Goal: Task Accomplishment & Management: Use online tool/utility

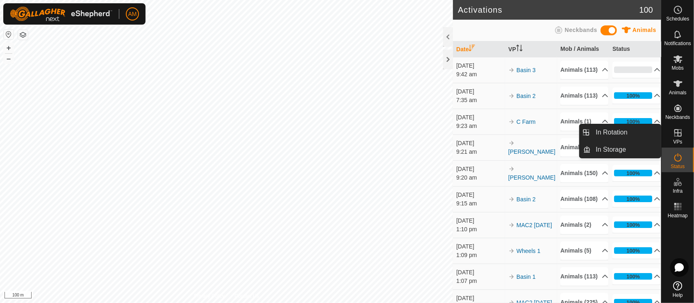
click at [673, 137] on icon at bounding box center [678, 133] width 10 height 10
click at [635, 136] on link "In Rotation" at bounding box center [626, 132] width 70 height 16
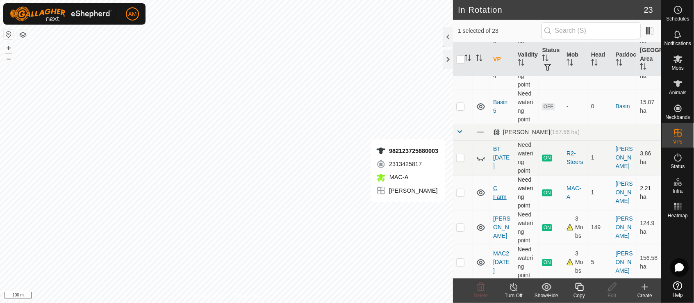
scroll to position [136, 0]
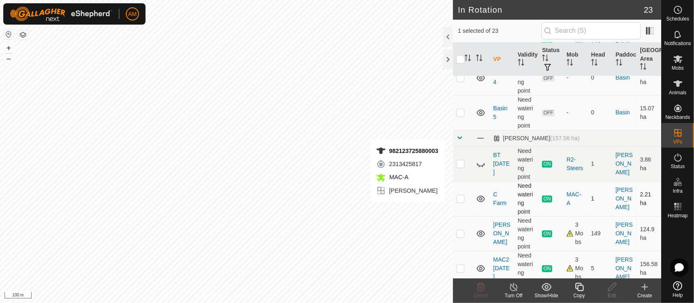
click at [458, 199] on p-checkbox at bounding box center [460, 198] width 8 height 7
checkbox input "true"
click at [514, 292] on div "Turn Off" at bounding box center [513, 295] width 33 height 7
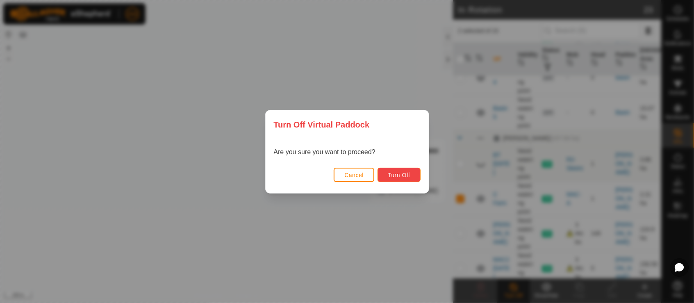
click at [403, 172] on span "Turn Off" at bounding box center [399, 175] width 23 height 7
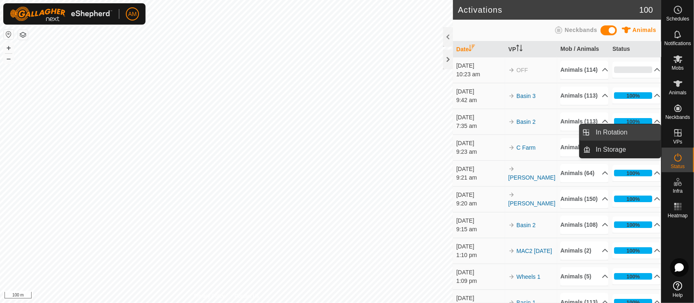
click at [644, 134] on link "In Rotation" at bounding box center [626, 132] width 70 height 16
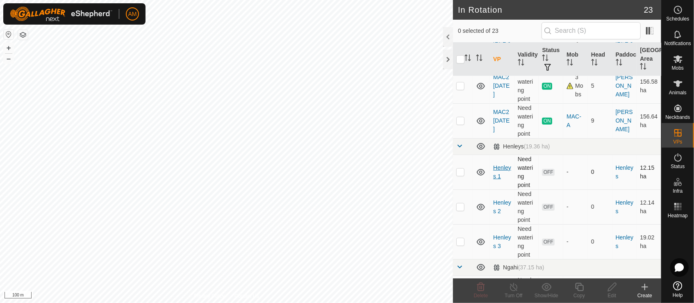
scroll to position [228, 0]
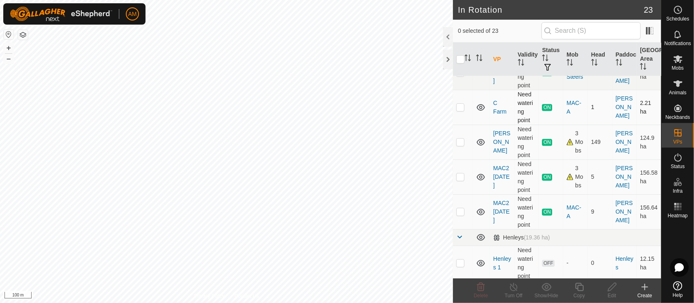
click at [460, 107] on p-checkbox at bounding box center [460, 107] width 8 height 7
checkbox input "true"
click at [588, 283] on copy-svg-icon at bounding box center [578, 287] width 33 height 10
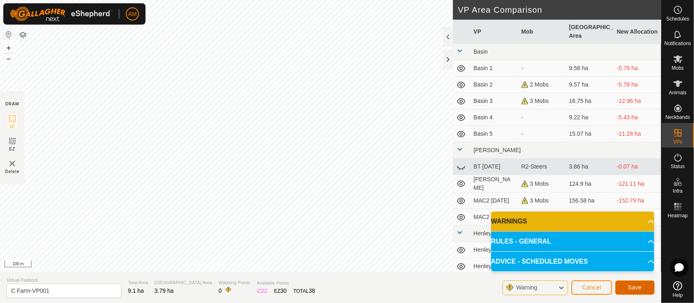
click at [634, 286] on span "Save" at bounding box center [635, 287] width 14 height 7
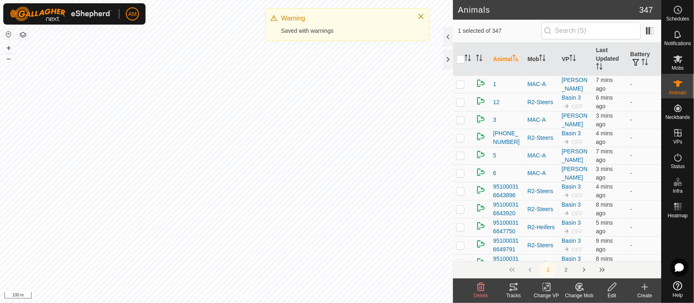
click at [549, 290] on icon at bounding box center [546, 287] width 10 height 10
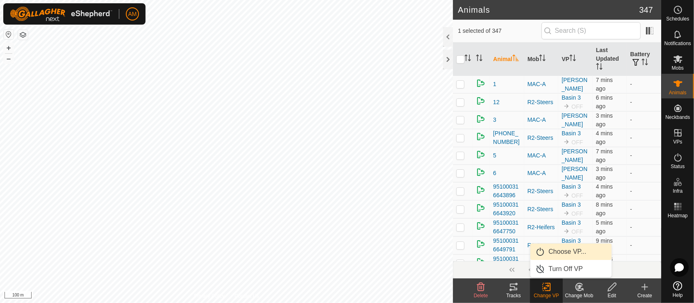
click at [557, 248] on link "Choose VP..." at bounding box center [570, 251] width 81 height 16
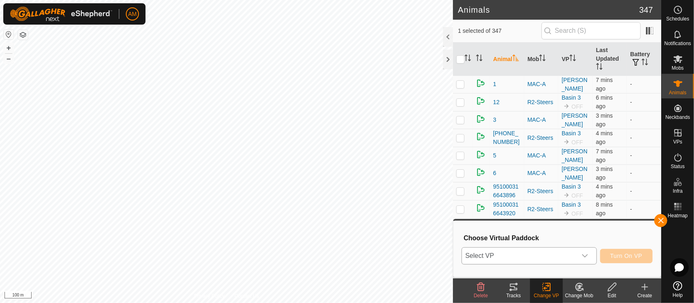
click at [533, 256] on span "Select VP" at bounding box center [519, 255] width 115 height 16
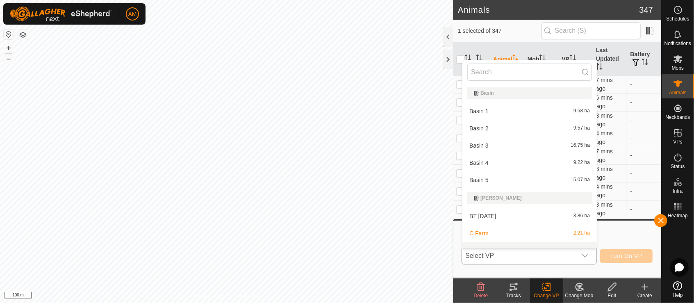
scroll to position [11, 0]
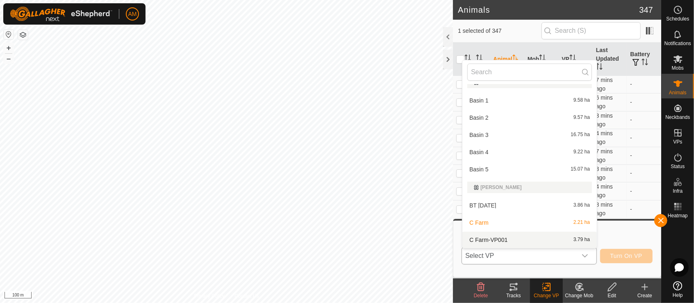
click at [487, 239] on li "C Farm-VP001 3.79 ha" at bounding box center [529, 239] width 134 height 16
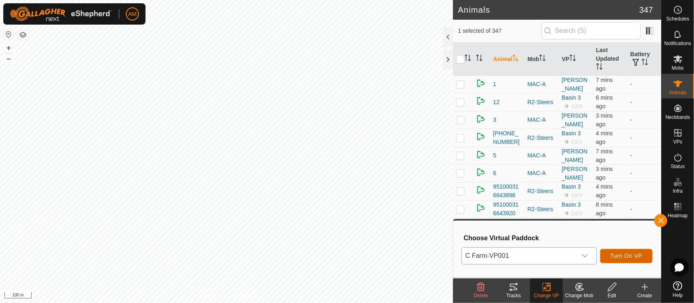
click at [612, 256] on span "Turn On VP" at bounding box center [626, 255] width 32 height 7
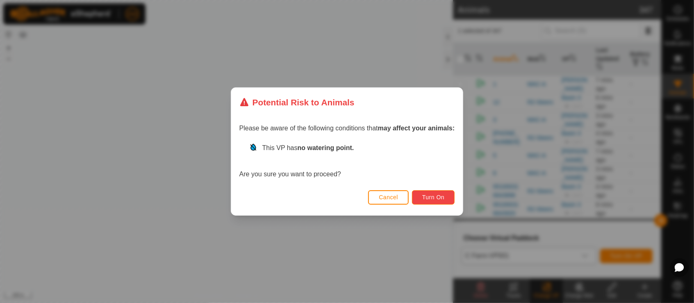
click at [438, 195] on span "Turn On" at bounding box center [433, 197] width 22 height 7
